Goal: Information Seeking & Learning: Learn about a topic

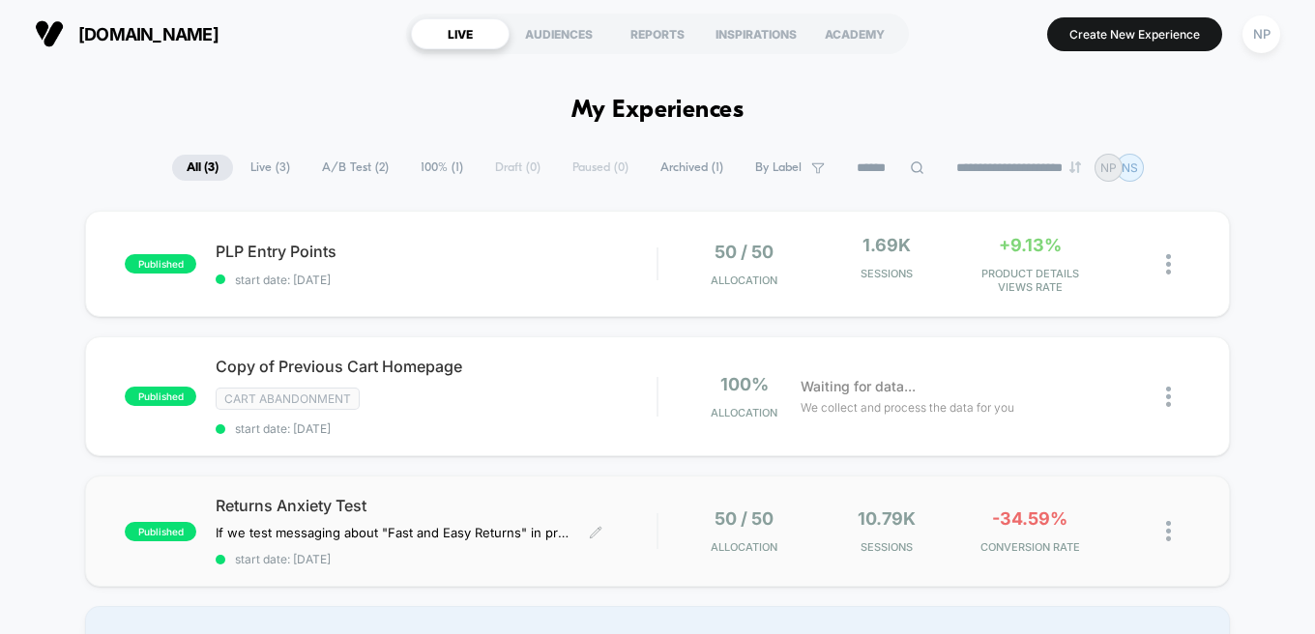
click at [581, 533] on div "If we test messaging about "Fast and Easy Returns" in proximity to ATC, users w…" at bounding box center [409, 532] width 387 height 15
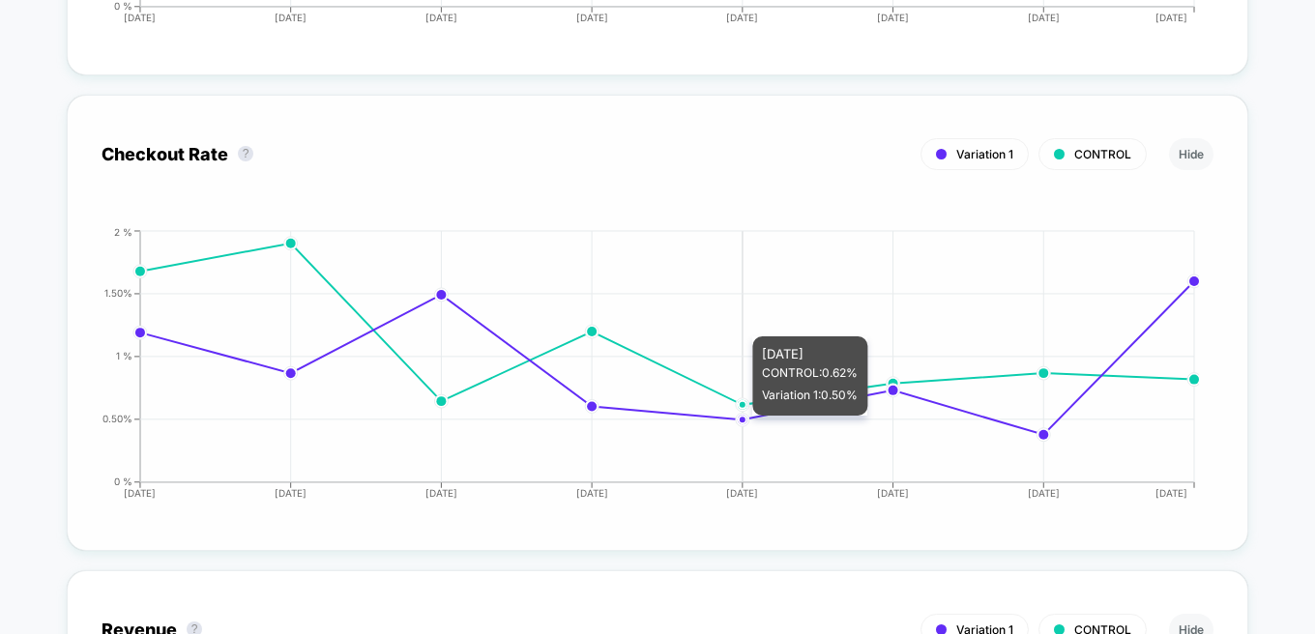
scroll to position [4860, 0]
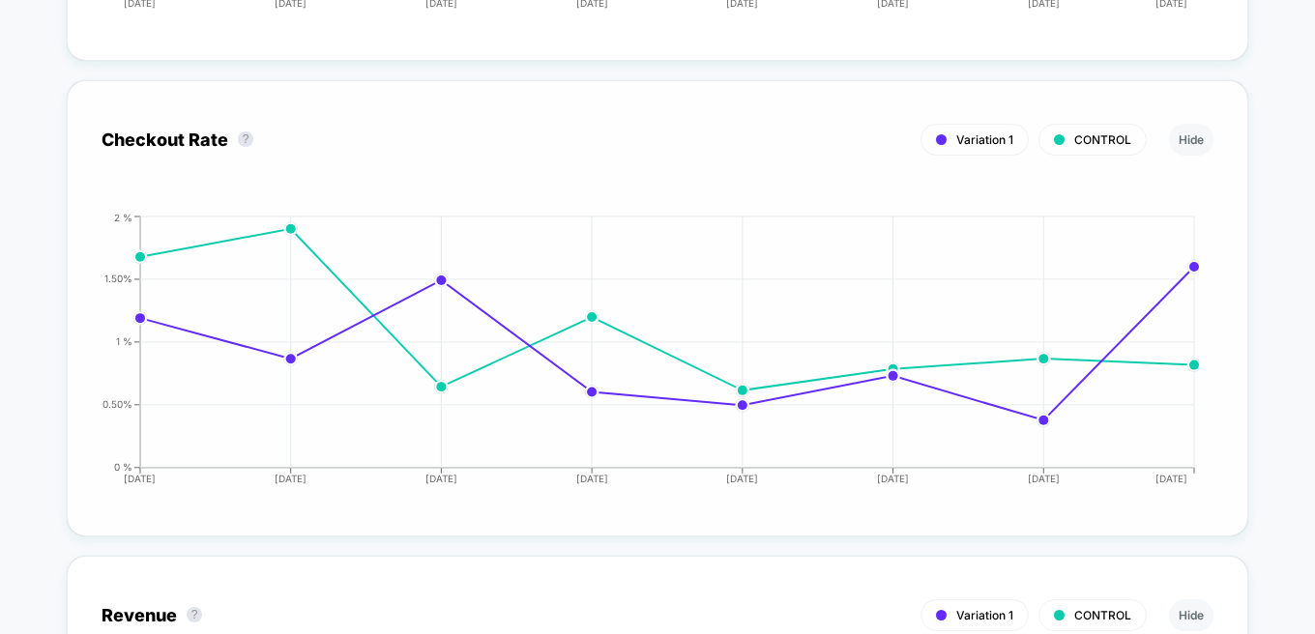
drag, startPoint x: 100, startPoint y: 139, endPoint x: 229, endPoint y: 139, distance: 129.6
click at [229, 139] on div "Checkout Rate ? Variation 1 CONTROL Hide [DATE] [DATE] [DATE] [DATE] [DATE] [DA…" at bounding box center [658, 308] width 1182 height 456
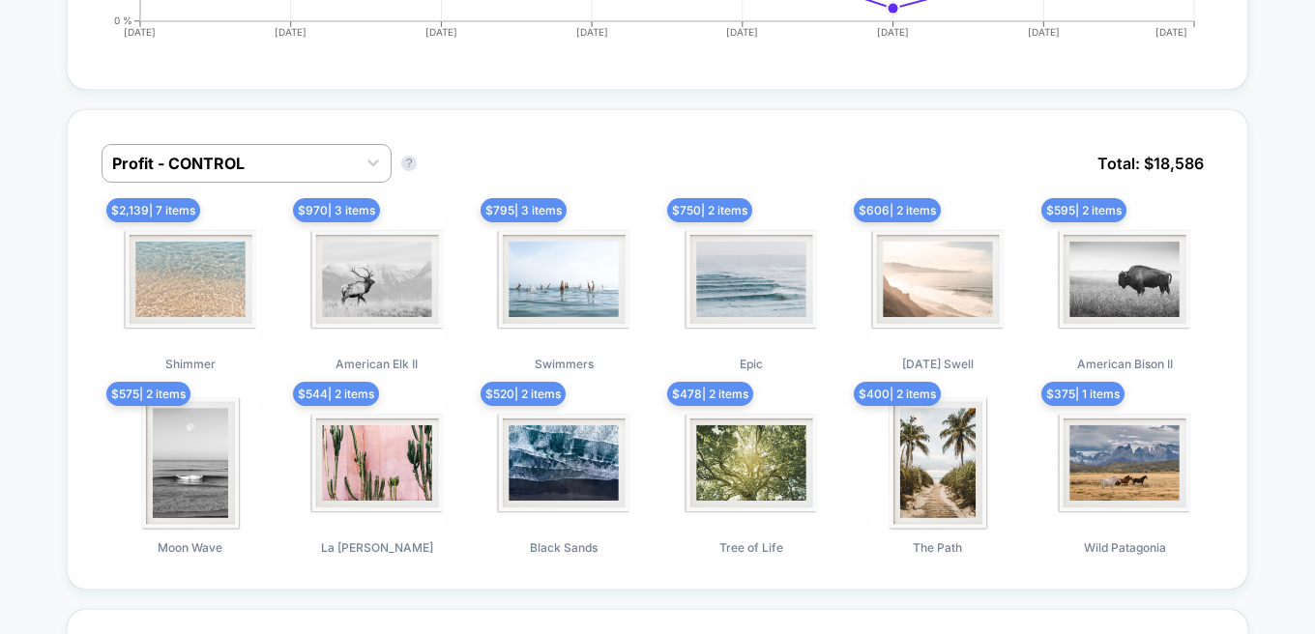
scroll to position [1475, 0]
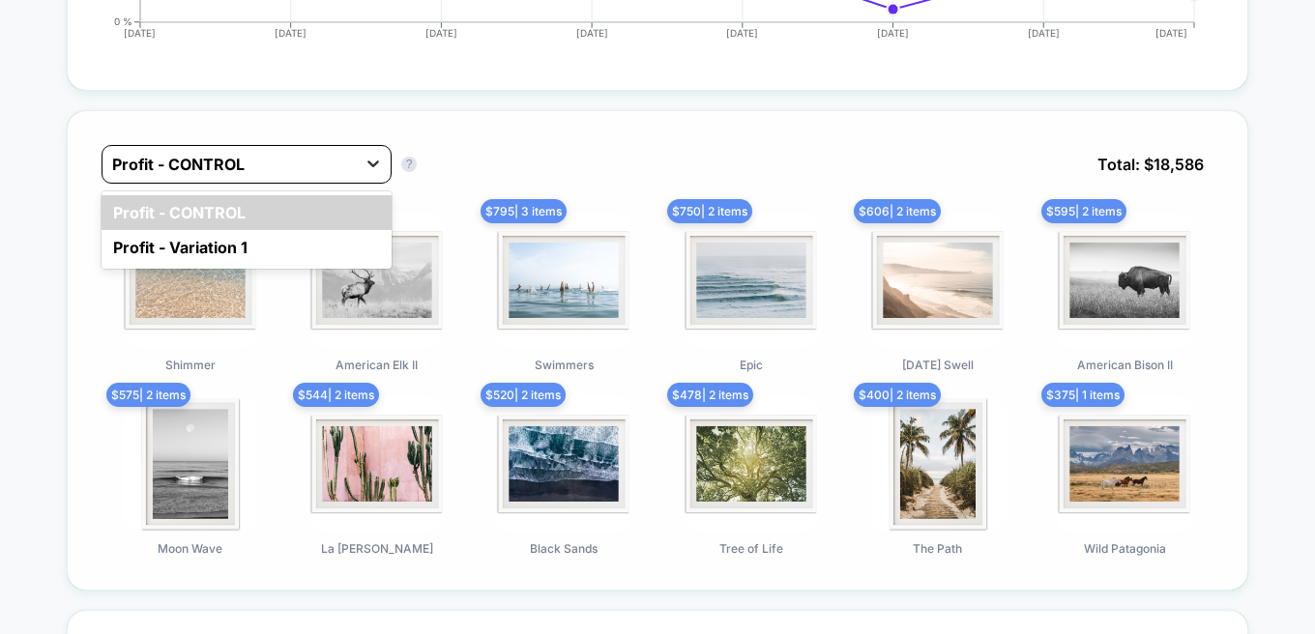
click at [372, 164] on icon at bounding box center [374, 164] width 12 height 7
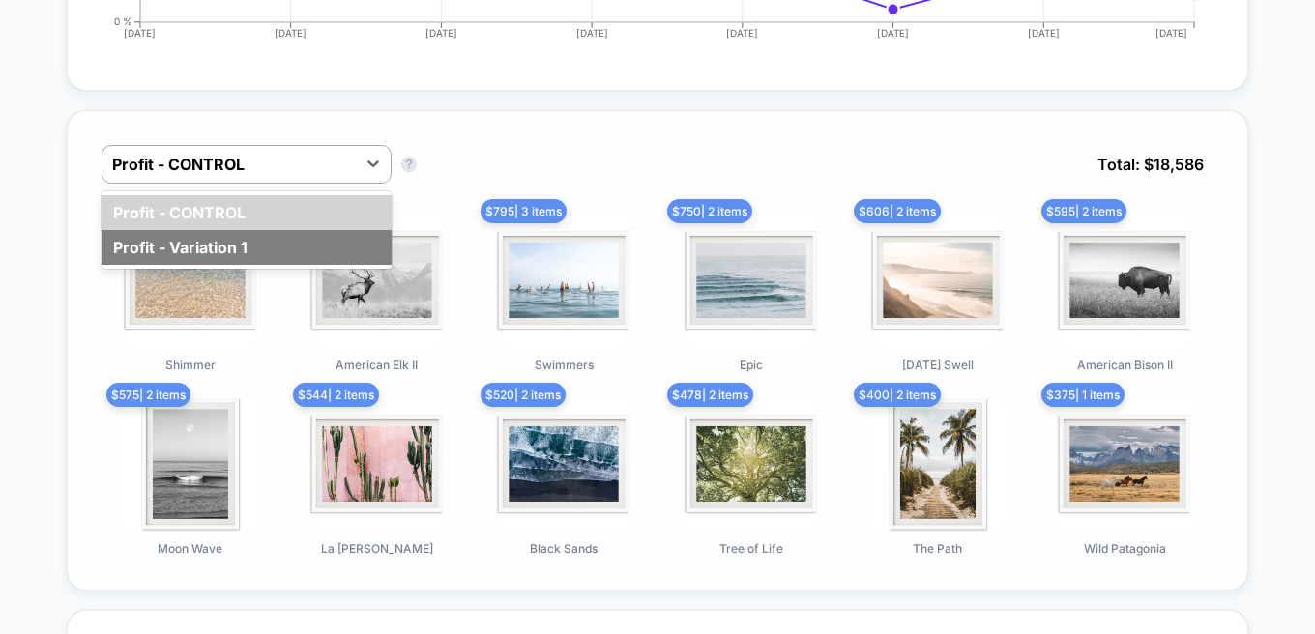
click at [179, 258] on div "Profit - Variation 1" at bounding box center [247, 247] width 290 height 35
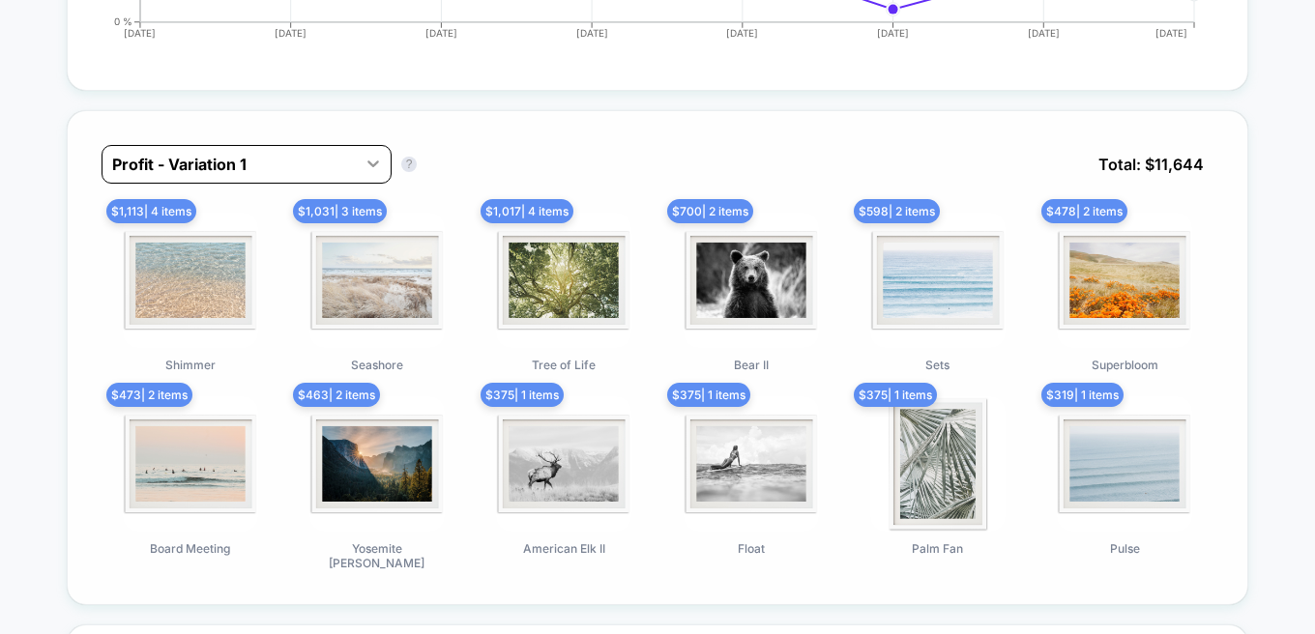
click at [368, 154] on icon at bounding box center [373, 163] width 19 height 19
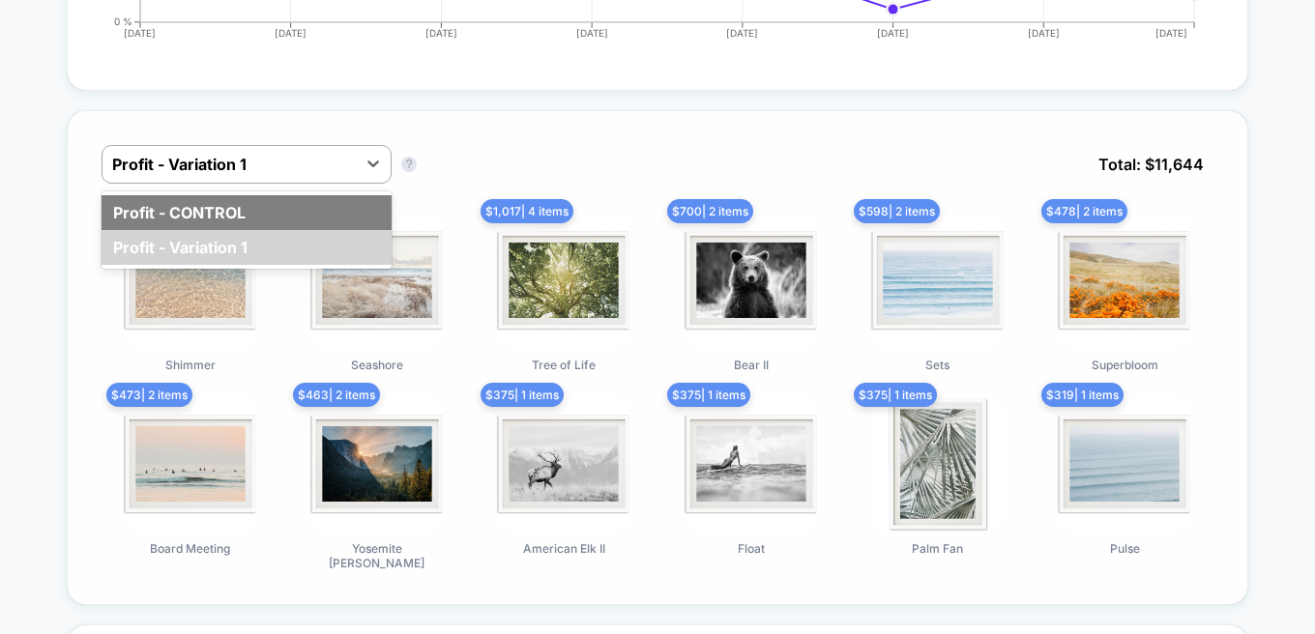
click at [277, 222] on div "Profit - CONTROL" at bounding box center [247, 212] width 290 height 35
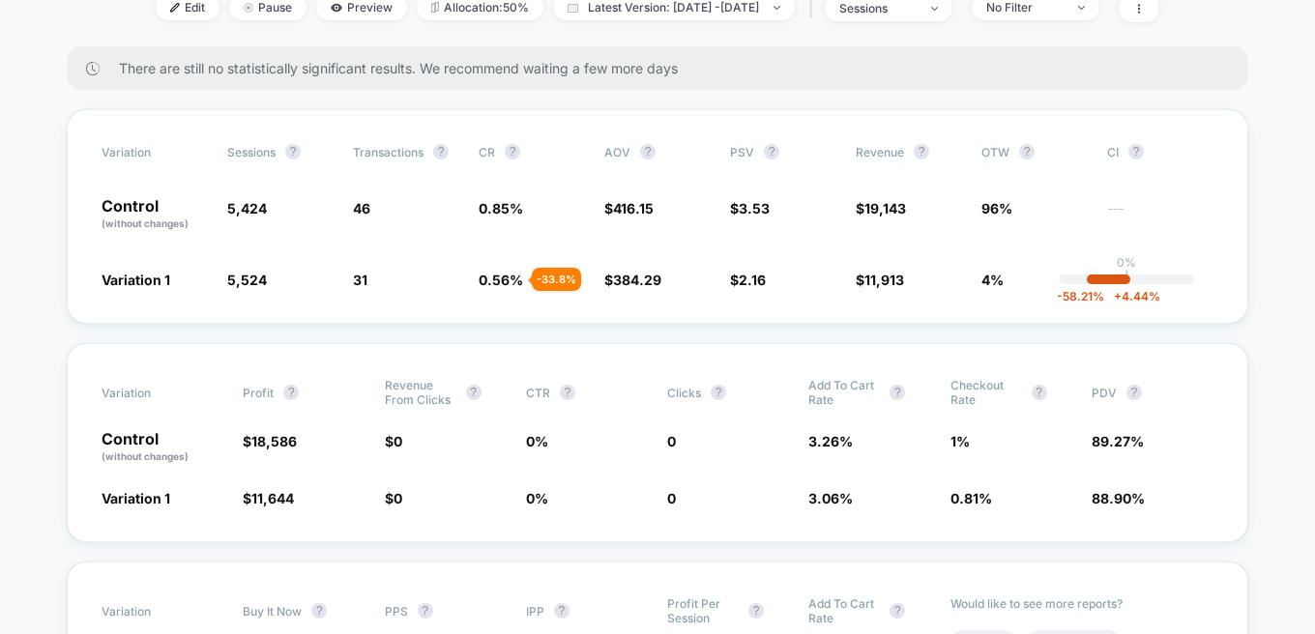
scroll to position [0, 0]
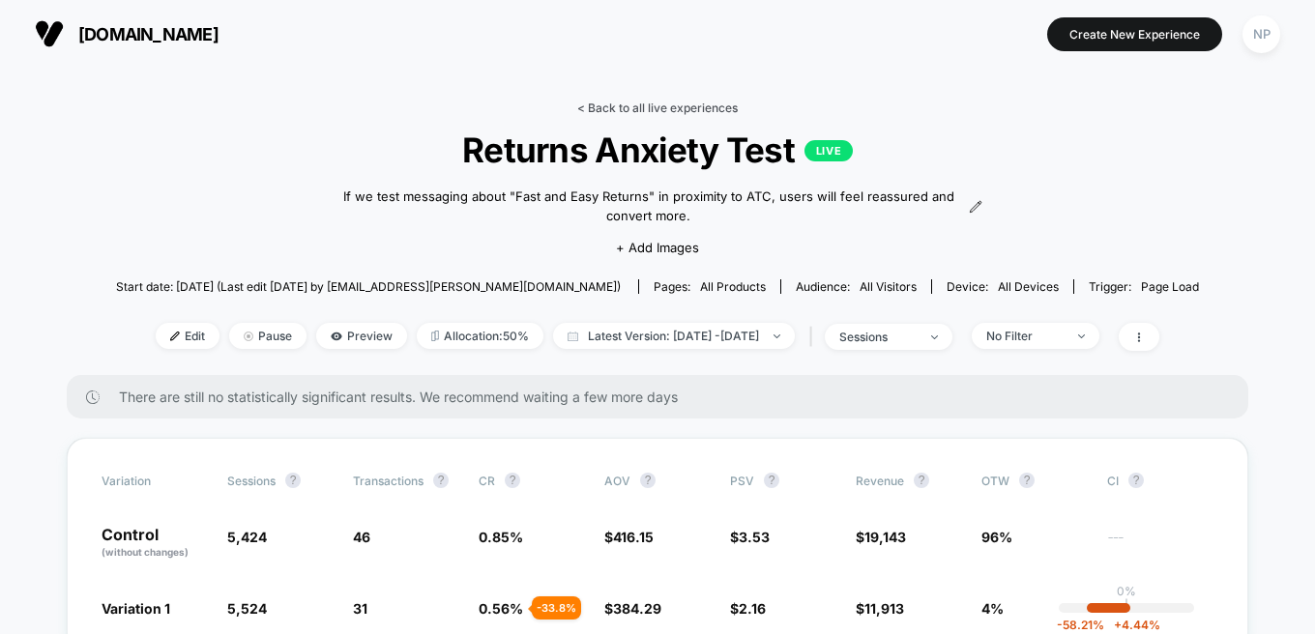
click at [605, 110] on link "< Back to all live experiences" at bounding box center [657, 108] width 161 height 15
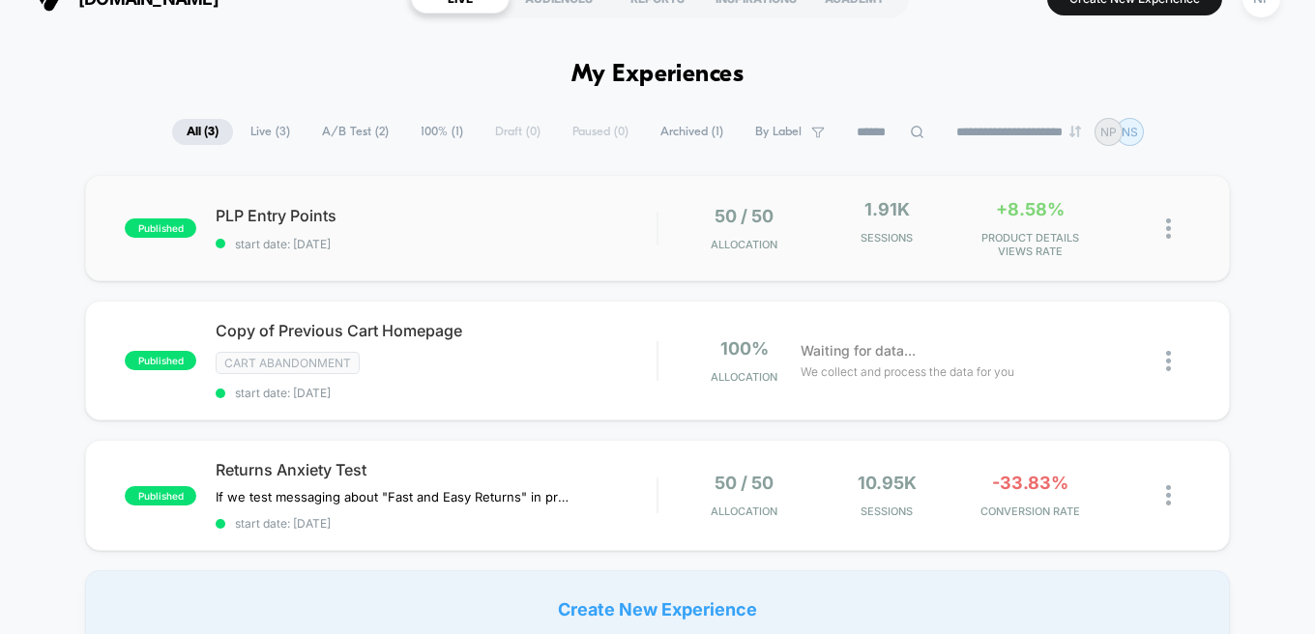
scroll to position [142, 0]
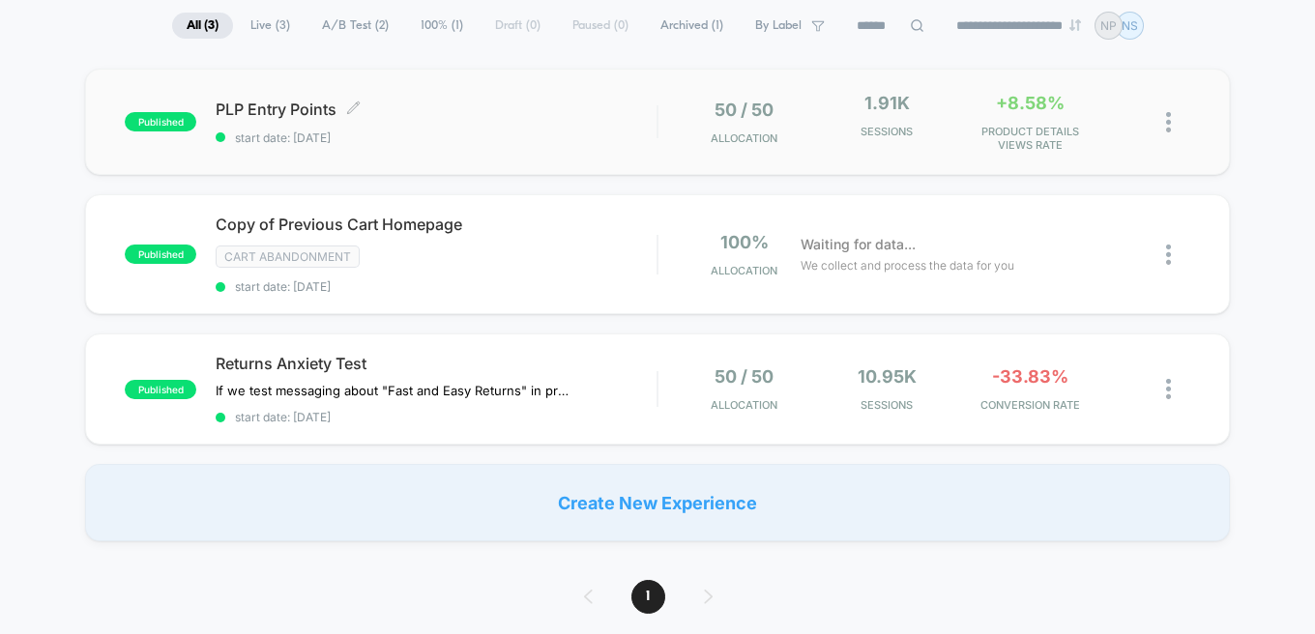
click at [517, 104] on span "PLP Entry Points Click to edit experience details" at bounding box center [436, 109] width 441 height 19
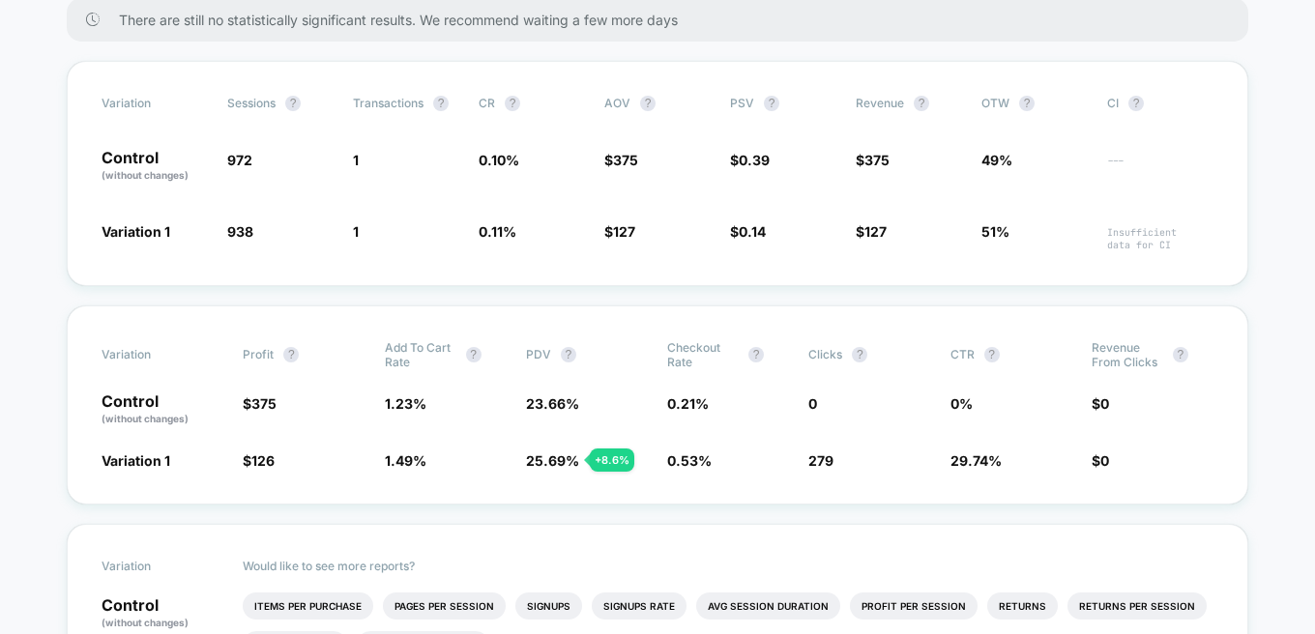
scroll to position [325, 0]
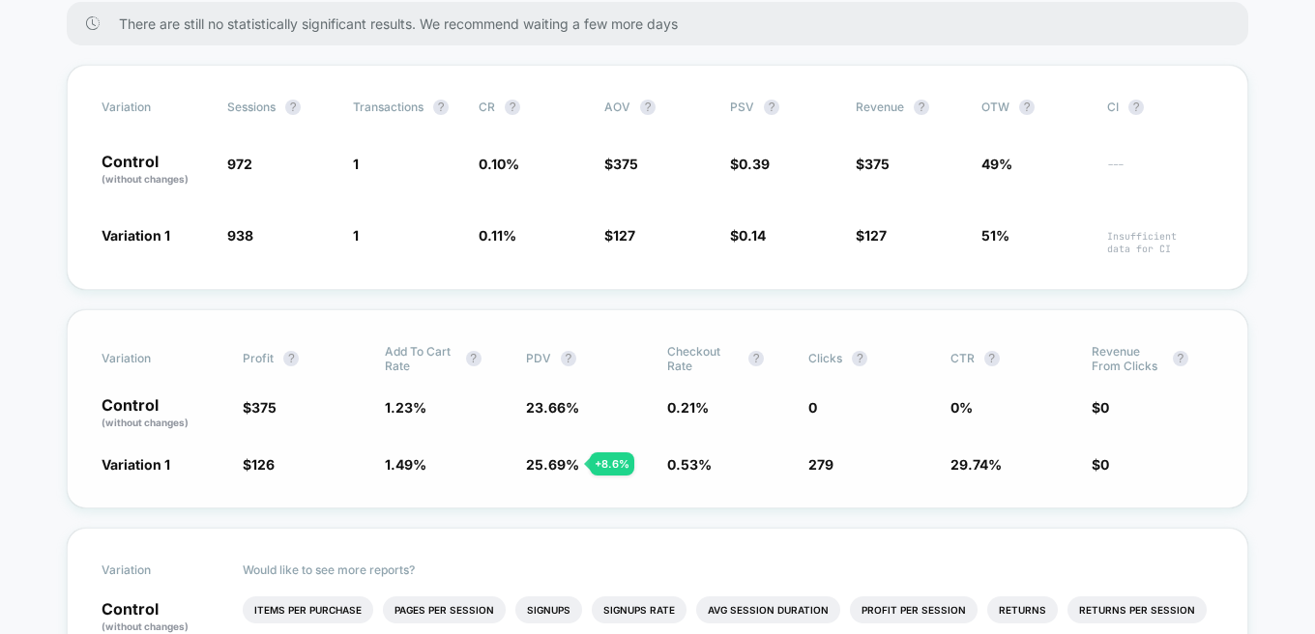
click at [855, 476] on div "Variation Profit ? Add To Cart Rate ? PDV ? Checkout Rate ? Clicks ? CTR ? Reve…" at bounding box center [658, 408] width 1182 height 199
drag, startPoint x: 811, startPoint y: 465, endPoint x: 837, endPoint y: 467, distance: 25.2
click at [837, 467] on span "279" at bounding box center [870, 464] width 122 height 19
click at [825, 463] on span "279" at bounding box center [821, 464] width 25 height 16
drag, startPoint x: 224, startPoint y: 233, endPoint x: 256, endPoint y: 240, distance: 32.6
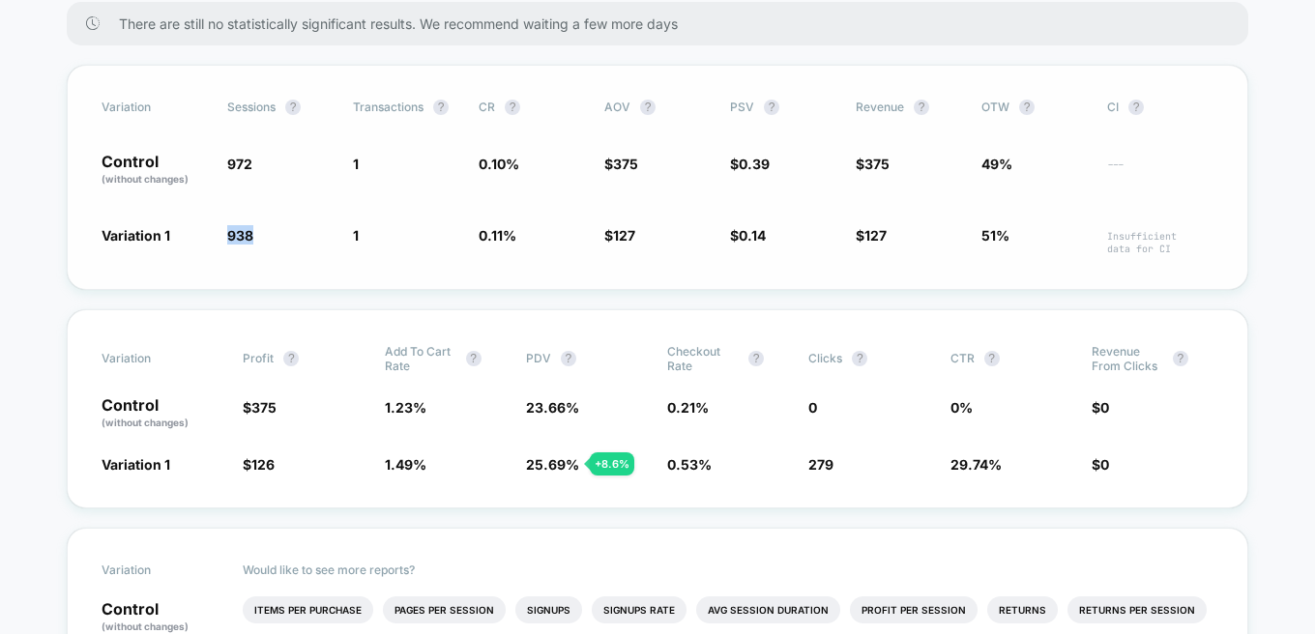
click at [256, 240] on div "Variation 1 938 - 3.5 % 1 + 3.6 % 0.11 % + 3.6 % $ 127 - 66.1 % $ 0.14 - 64.9 %…" at bounding box center [658, 240] width 1112 height 30
drag, startPoint x: 810, startPoint y: 461, endPoint x: 833, endPoint y: 465, distance: 22.6
click at [833, 465] on span "279" at bounding box center [821, 464] width 25 height 16
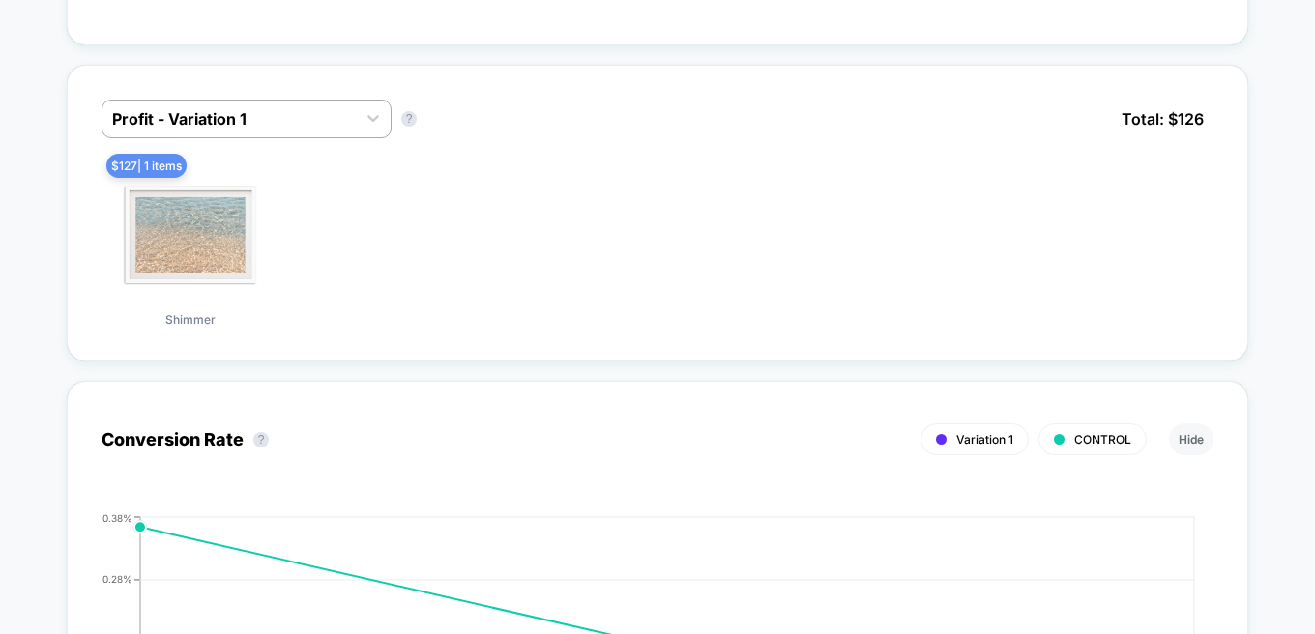
scroll to position [1546, 0]
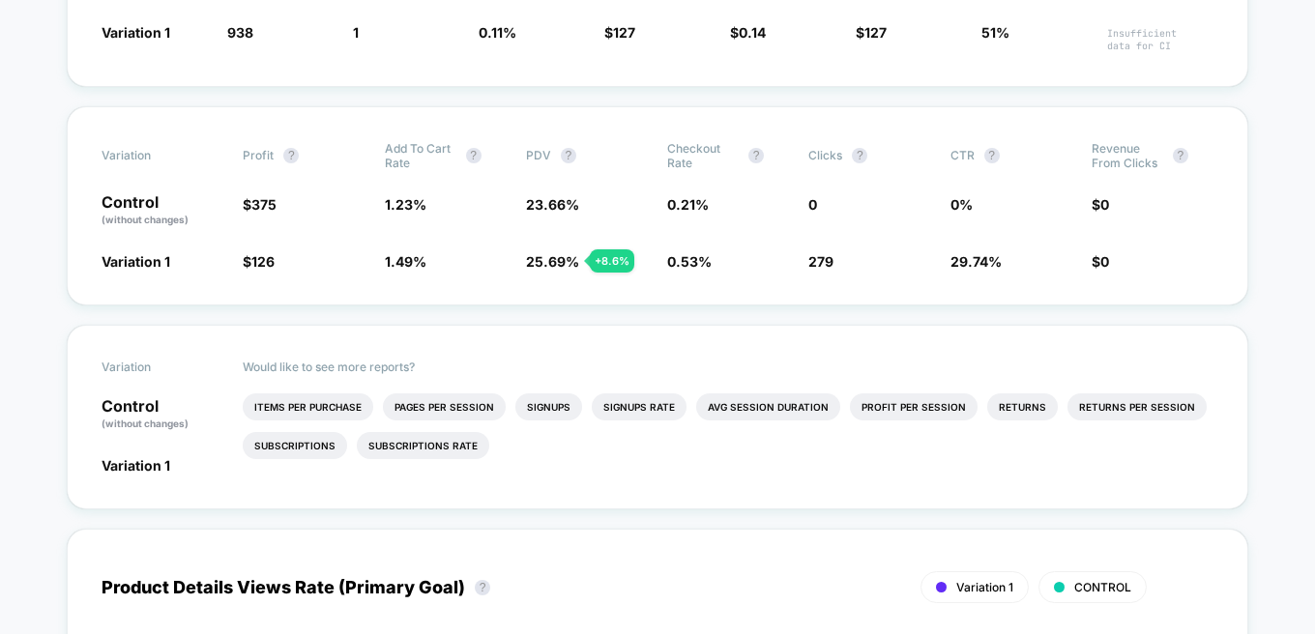
scroll to position [0, 0]
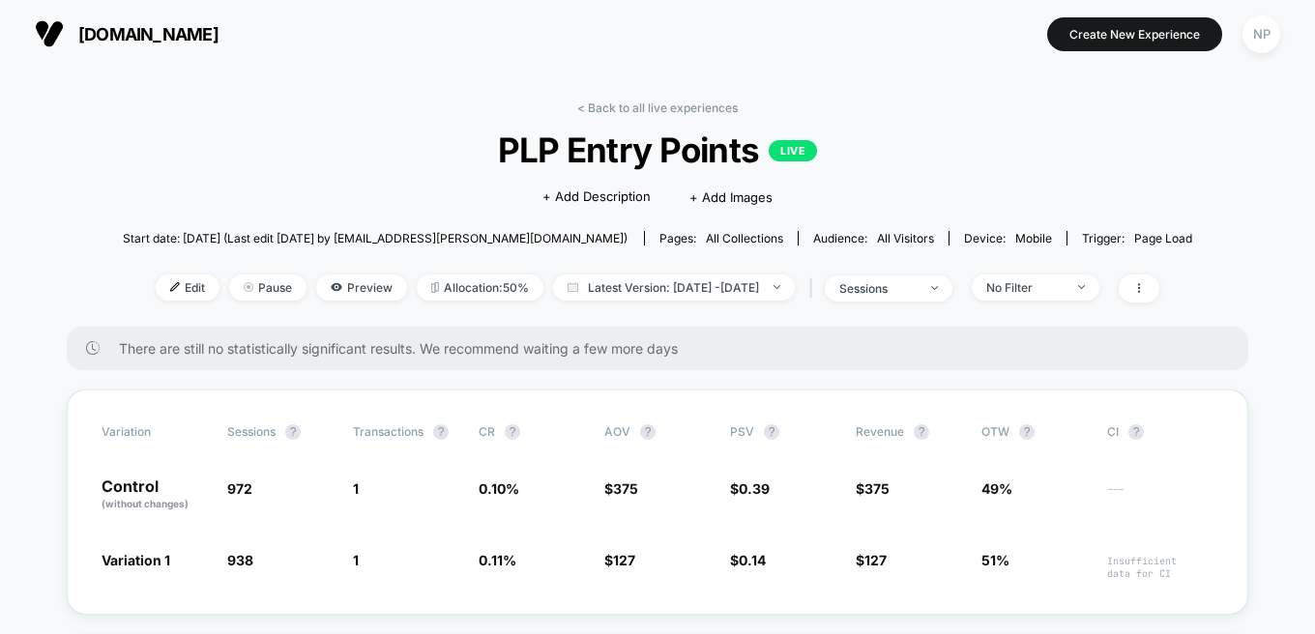
click at [698, 104] on link "< Back to all live experiences" at bounding box center [657, 108] width 161 height 15
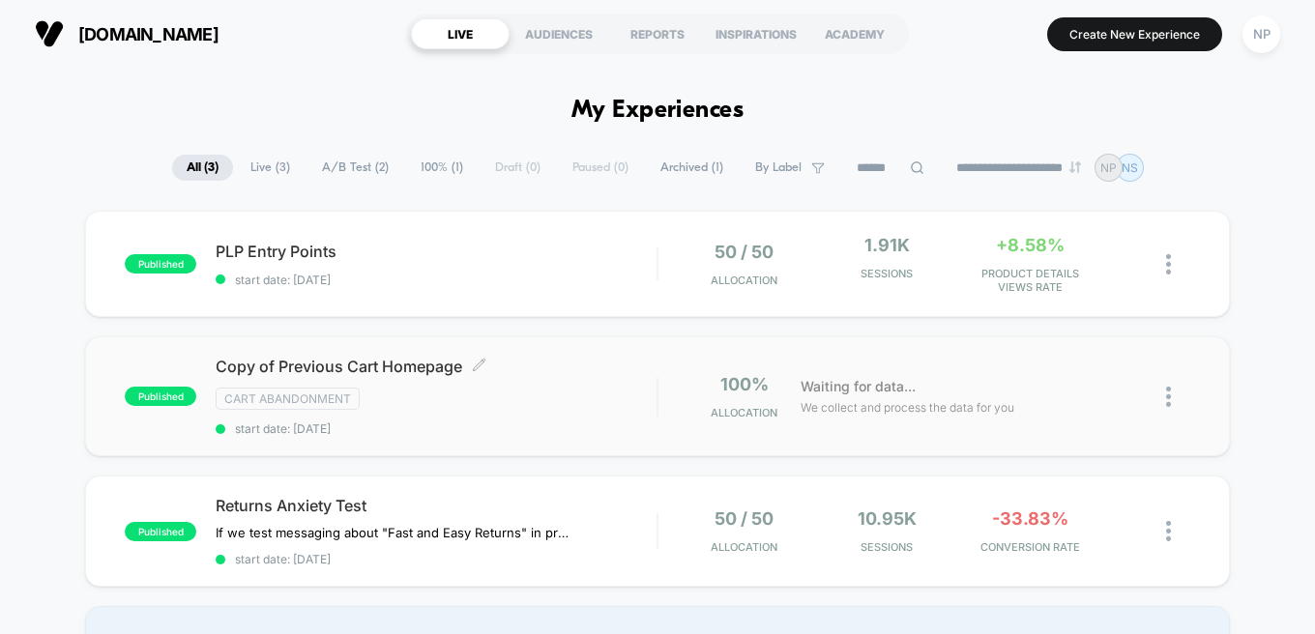
click at [544, 377] on div "Copy of Previous Cart Homepage Click to edit experience details Click to edit e…" at bounding box center [436, 396] width 441 height 79
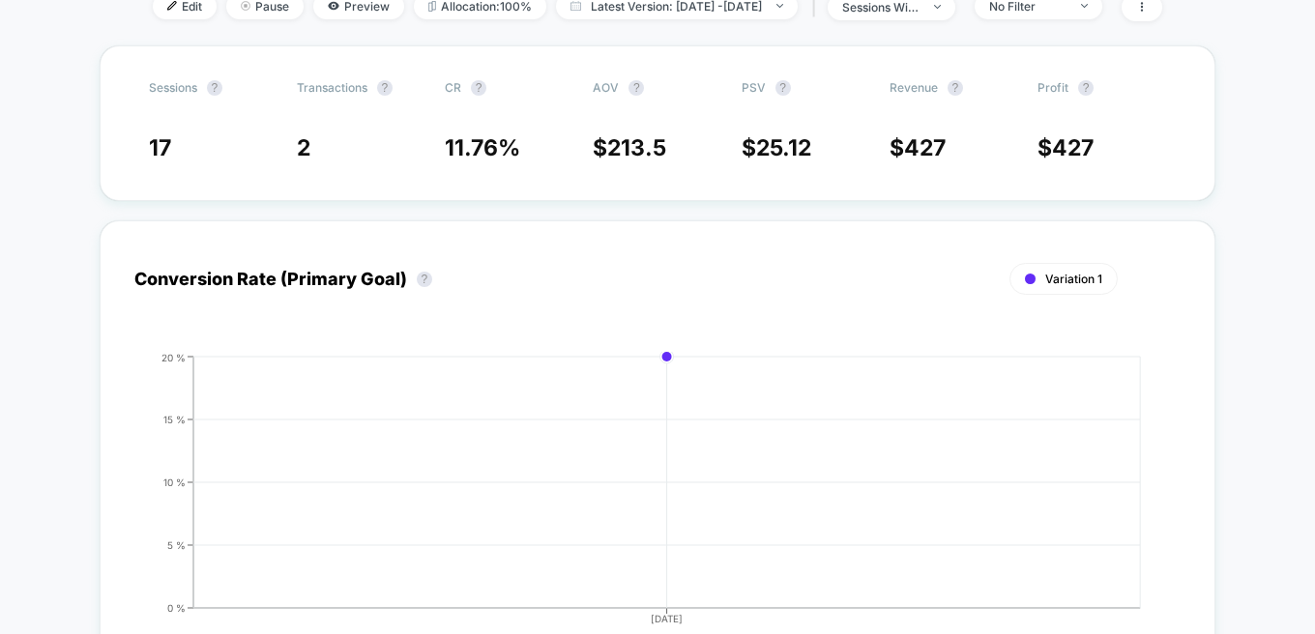
scroll to position [229, 0]
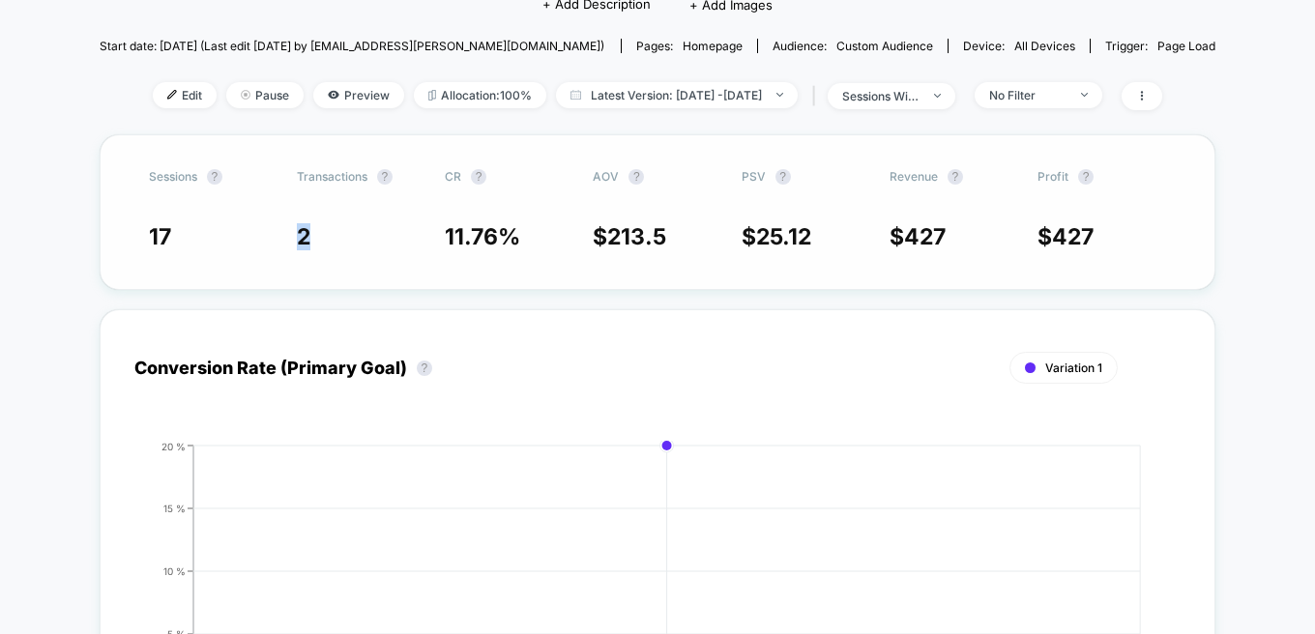
drag, startPoint x: 316, startPoint y: 239, endPoint x: 345, endPoint y: 243, distance: 29.3
click at [345, 243] on span "2" at bounding box center [361, 236] width 129 height 27
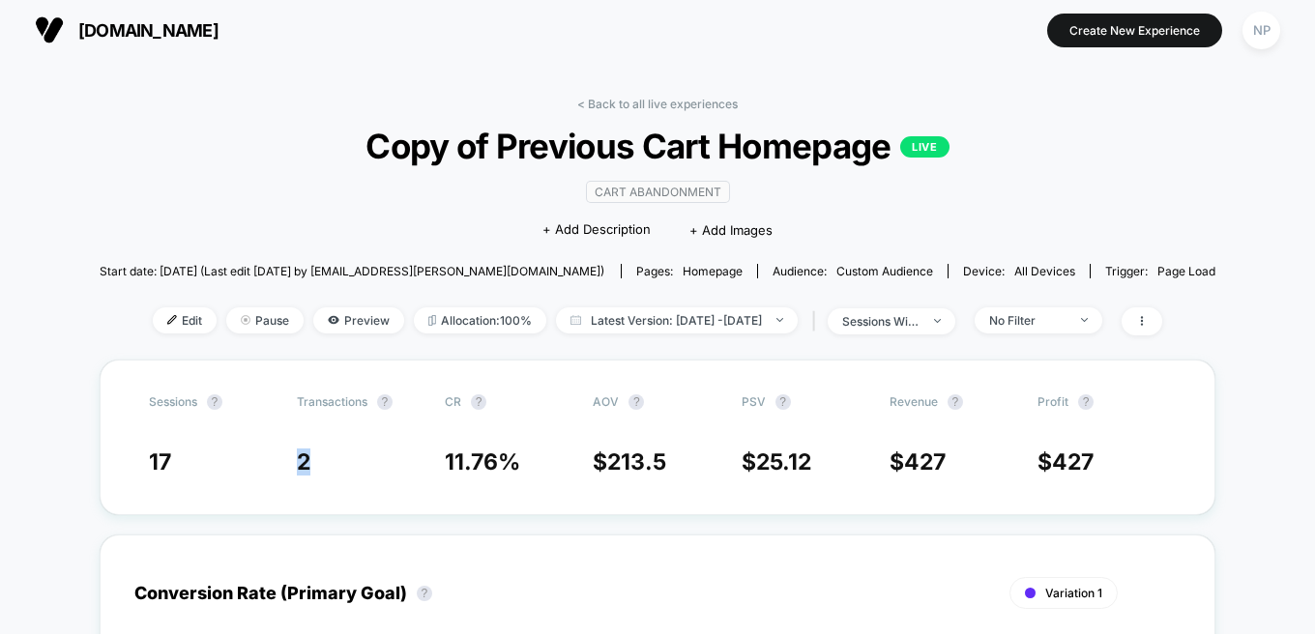
scroll to position [0, 0]
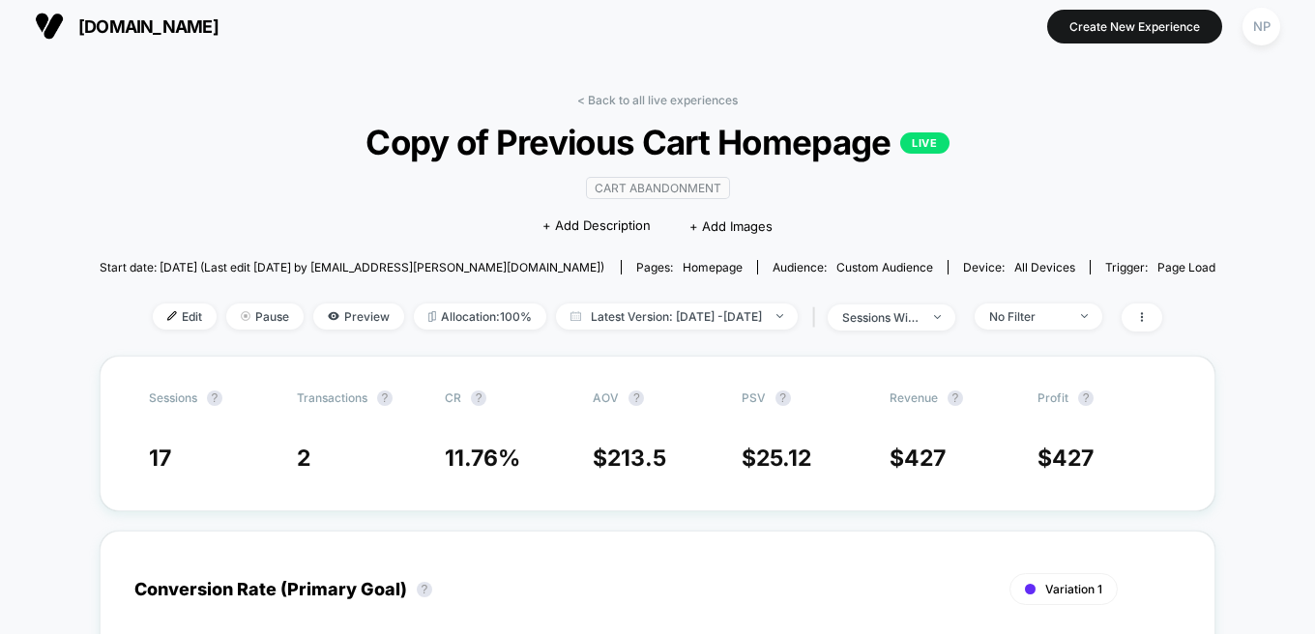
scroll to position [78, 0]
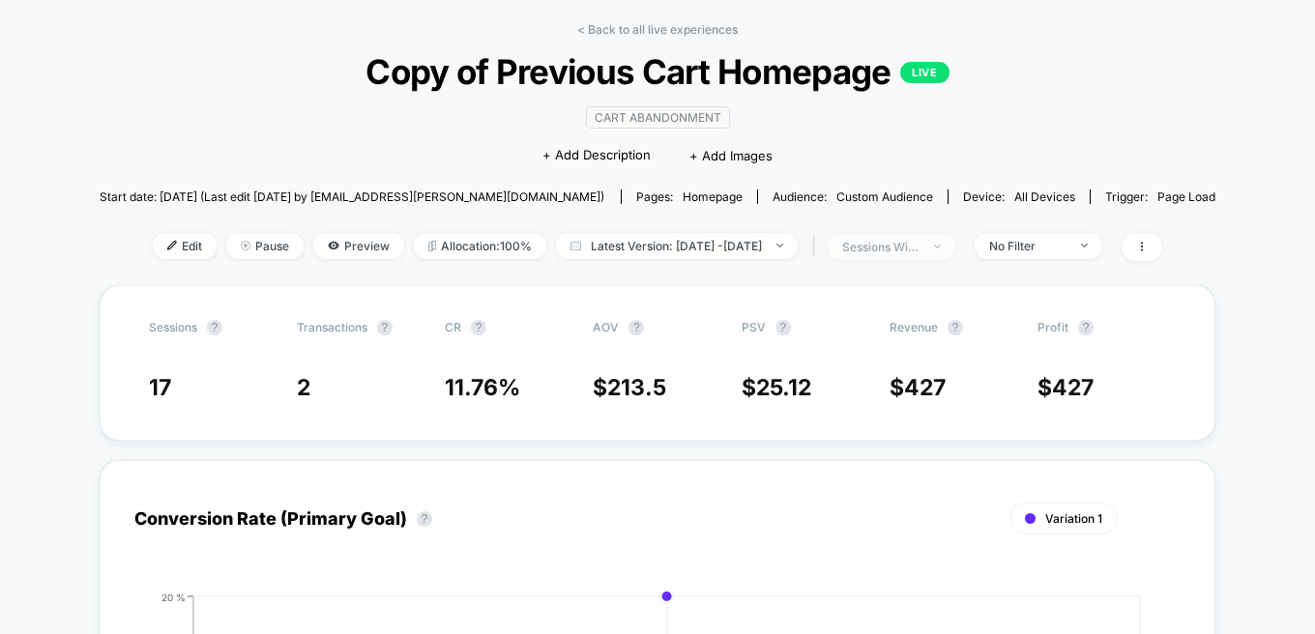
click at [941, 248] on img at bounding box center [937, 247] width 7 height 4
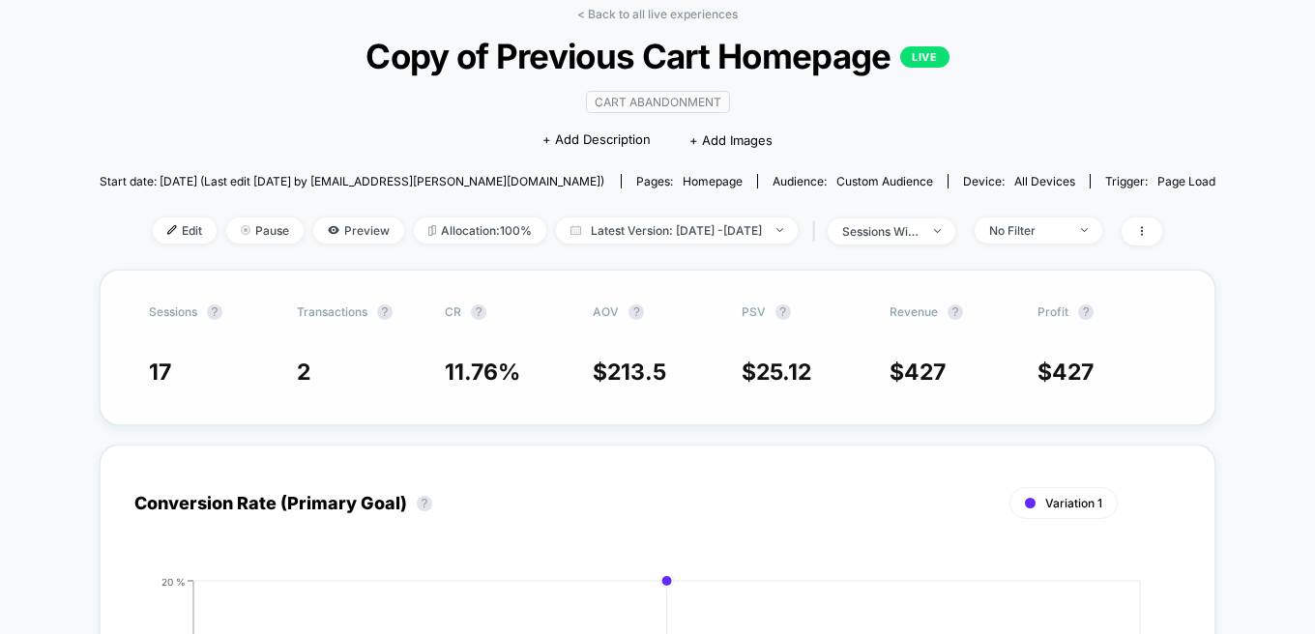
scroll to position [122, 0]
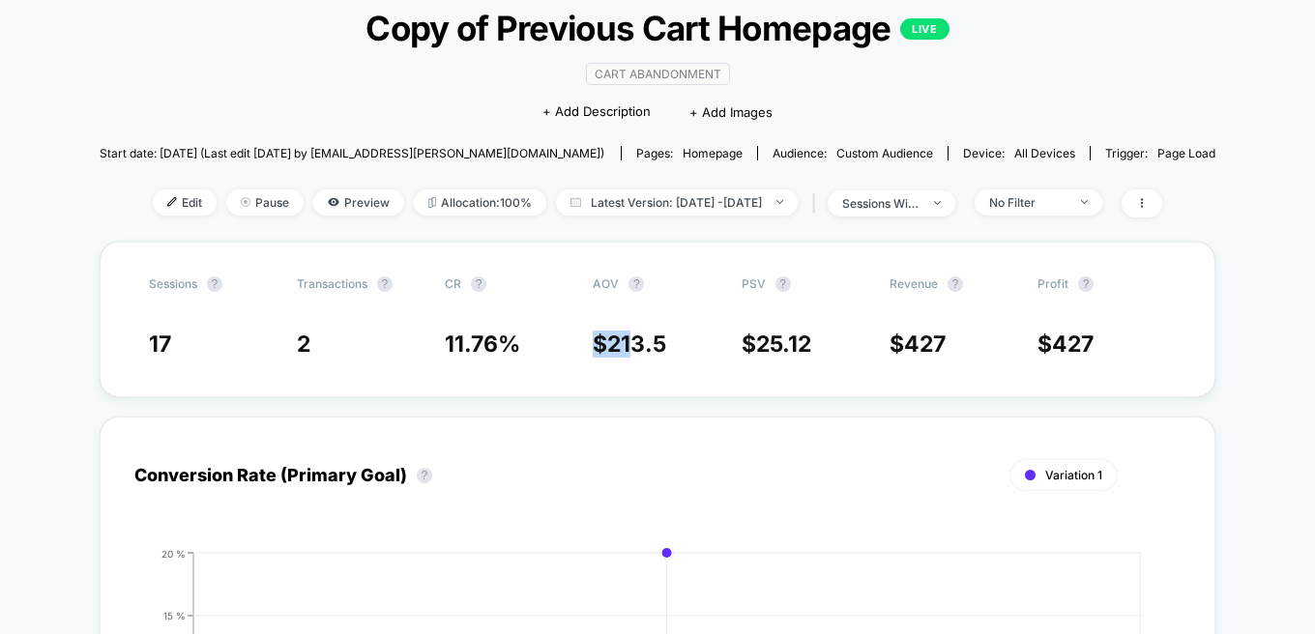
drag, startPoint x: 595, startPoint y: 338, endPoint x: 650, endPoint y: 342, distance: 55.3
click at [632, 341] on div "17 2 11.76 % $ 213.5 $ 25.12 $ 427 $ 427" at bounding box center [658, 344] width 1018 height 27
drag, startPoint x: 881, startPoint y: 342, endPoint x: 961, endPoint y: 356, distance: 81.4
click at [961, 356] on span "$ 427" at bounding box center [954, 344] width 129 height 27
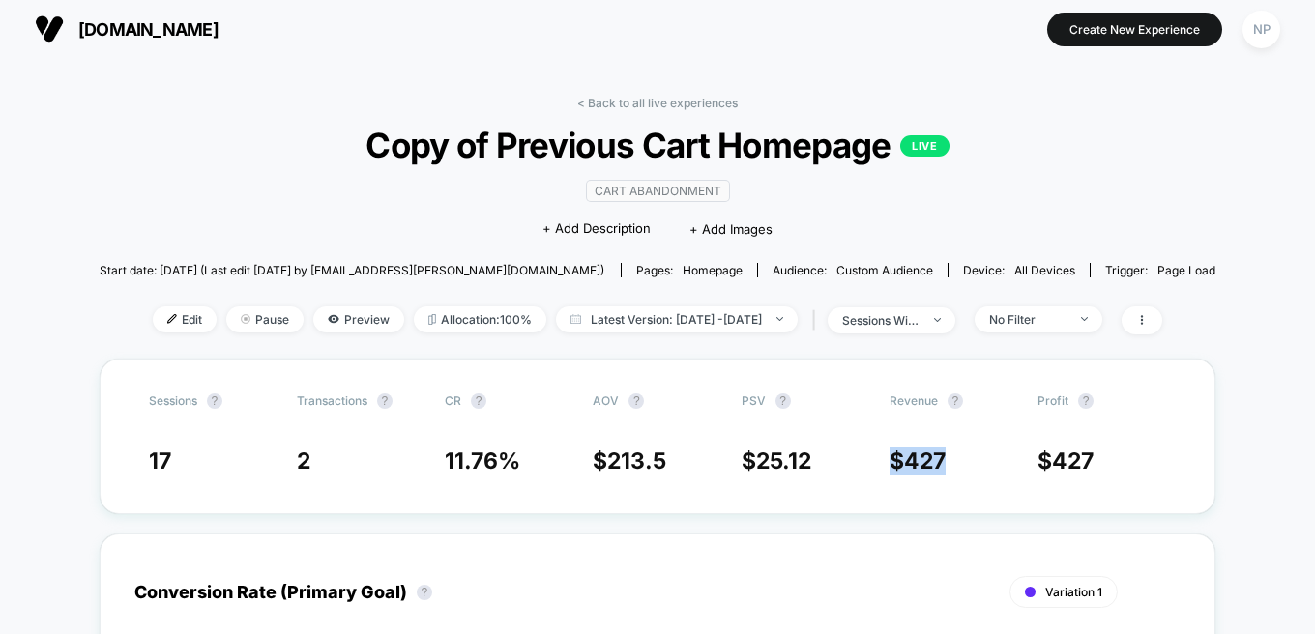
scroll to position [0, 0]
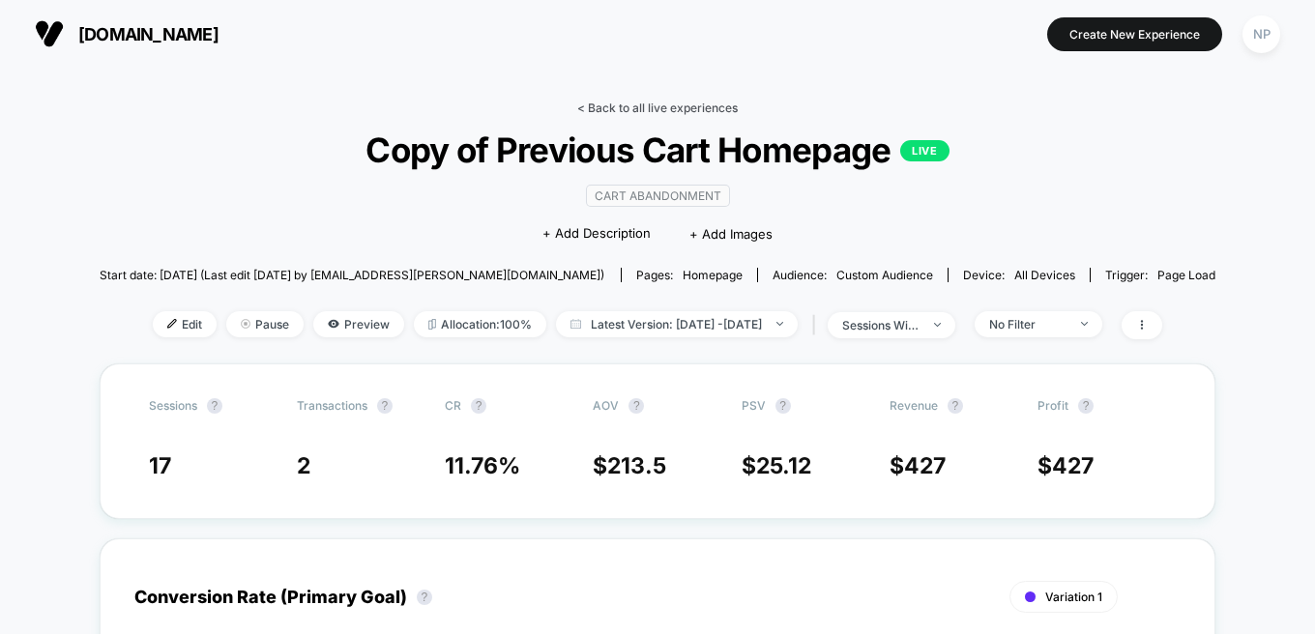
click at [692, 107] on link "< Back to all live experiences" at bounding box center [657, 108] width 161 height 15
